Goal: Task Accomplishment & Management: Use online tool/utility

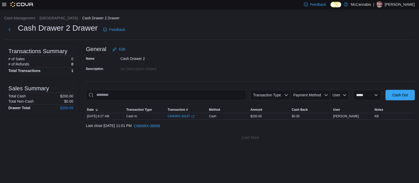
click at [3, 2] on icon at bounding box center [4, 4] width 4 height 4
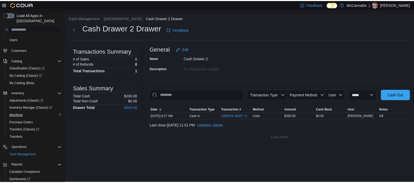
scroll to position [51, 0]
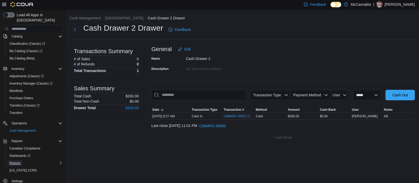
click at [16, 161] on span "Reports" at bounding box center [14, 163] width 11 height 4
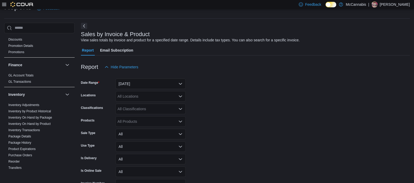
scroll to position [98, 0]
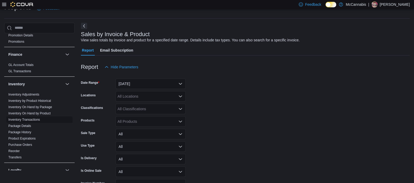
click at [29, 119] on link "Inventory Transactions" at bounding box center [24, 120] width 32 height 4
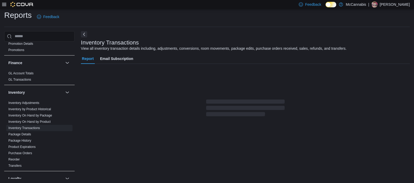
scroll to position [12, 0]
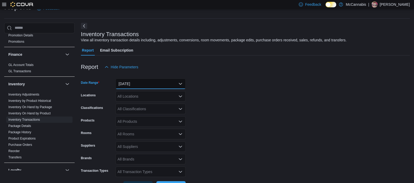
click at [134, 84] on button "[DATE]" at bounding box center [150, 84] width 70 height 10
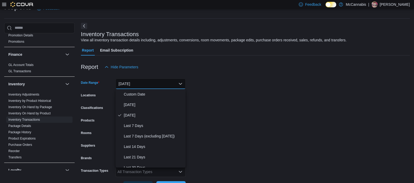
click at [232, 92] on form "Date Range [DATE] Locations All Locations Classifications All Classifications P…" at bounding box center [245, 131] width 329 height 119
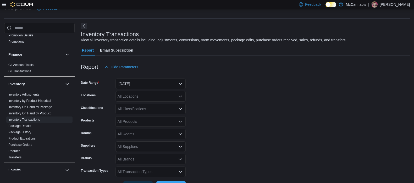
click at [156, 94] on div "All Locations" at bounding box center [150, 96] width 70 height 10
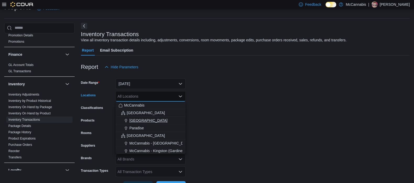
click at [156, 118] on div "[GEOGRAPHIC_DATA]" at bounding box center [151, 120] width 64 height 5
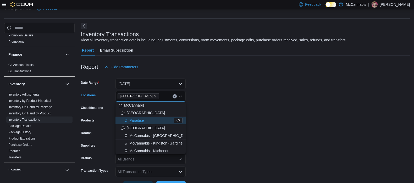
click at [238, 105] on form "Date Range [DATE] Locations [GEOGRAPHIC_DATA] Combo box. Selected. [GEOGRAPHIC_…" at bounding box center [245, 131] width 329 height 119
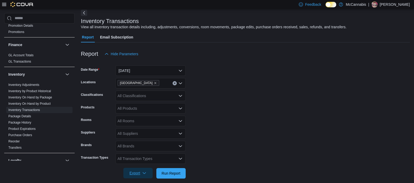
scroll to position [31, 0]
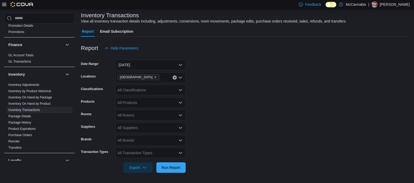
click at [152, 152] on div "All Transaction Types" at bounding box center [150, 153] width 70 height 10
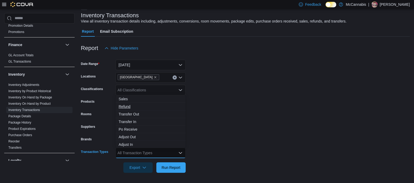
click at [139, 103] on button "Refund" at bounding box center [150, 107] width 70 height 8
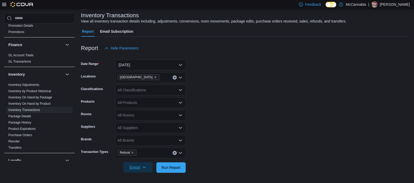
click at [143, 165] on span "Export" at bounding box center [137, 167] width 23 height 10
click at [147, 136] on span "Export to Excel" at bounding box center [139, 136] width 24 height 4
